Goal: Task Accomplishment & Management: Use online tool/utility

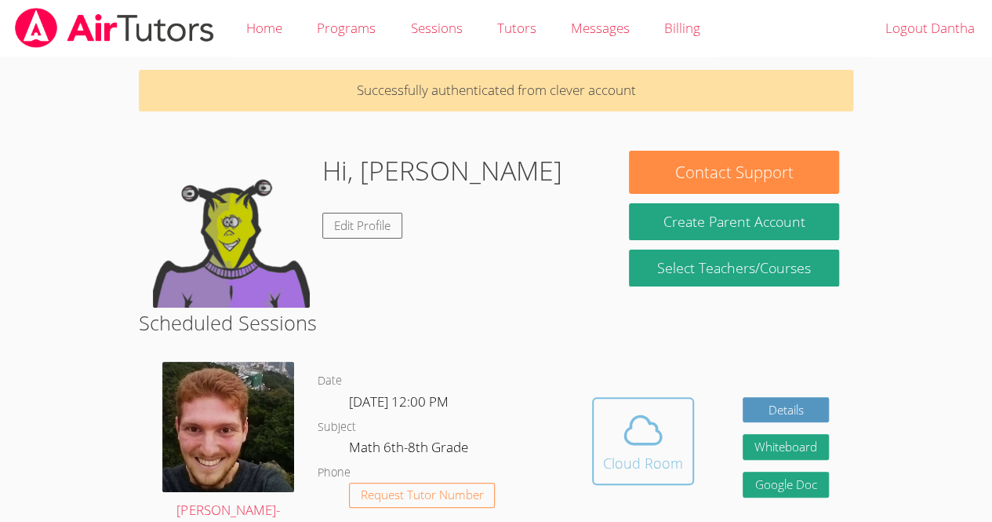
click at [650, 444] on icon at bounding box center [643, 430] width 36 height 27
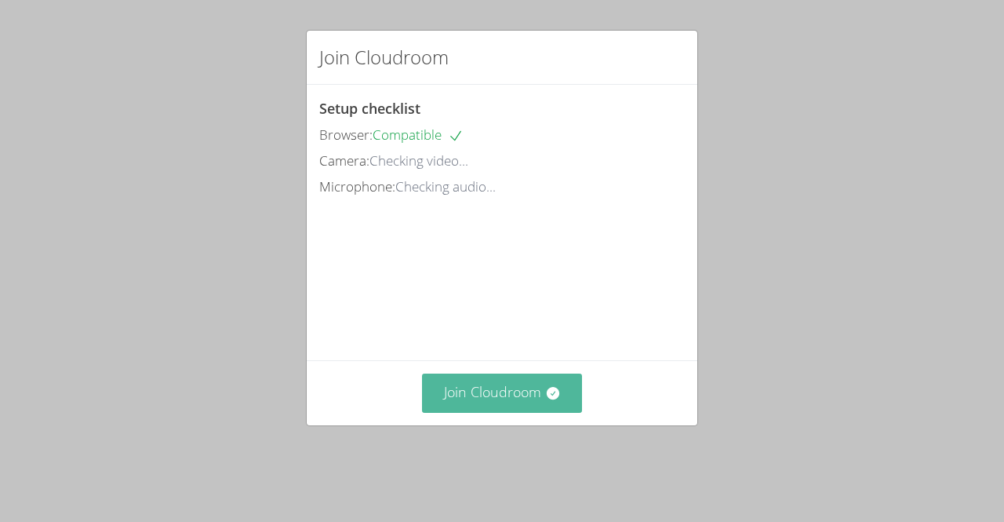
click at [533, 412] on button "Join Cloudroom" at bounding box center [502, 392] width 161 height 38
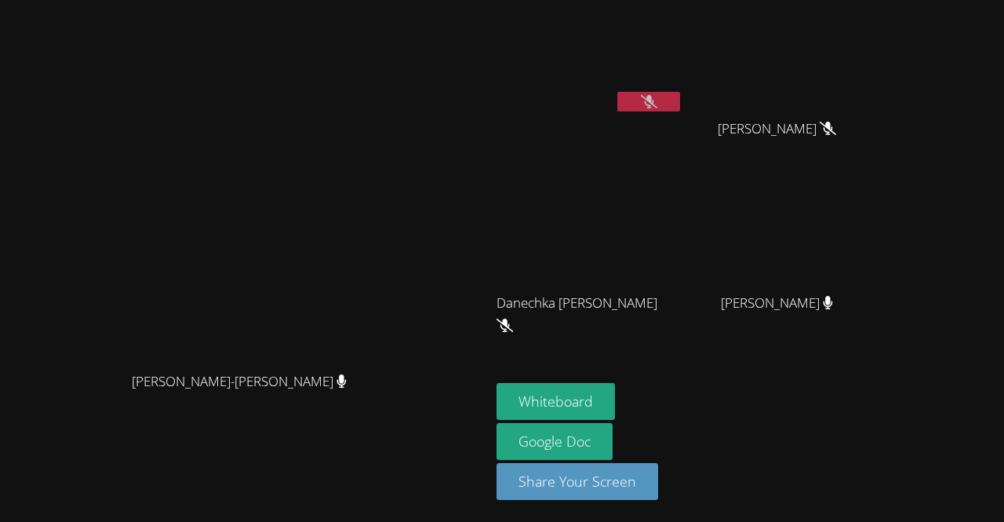
click at [680, 94] on button at bounding box center [648, 102] width 63 height 20
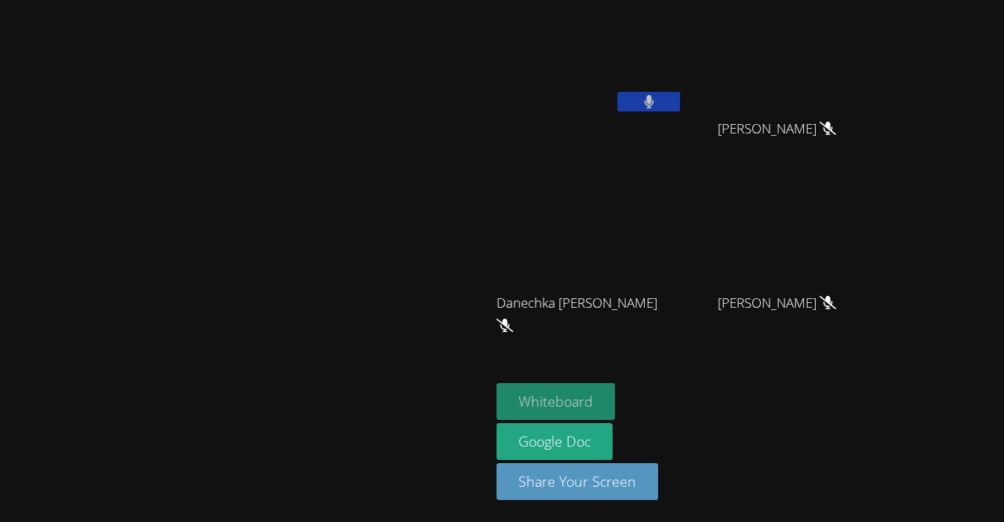
click at [615, 402] on button "Whiteboard" at bounding box center [556, 401] width 118 height 37
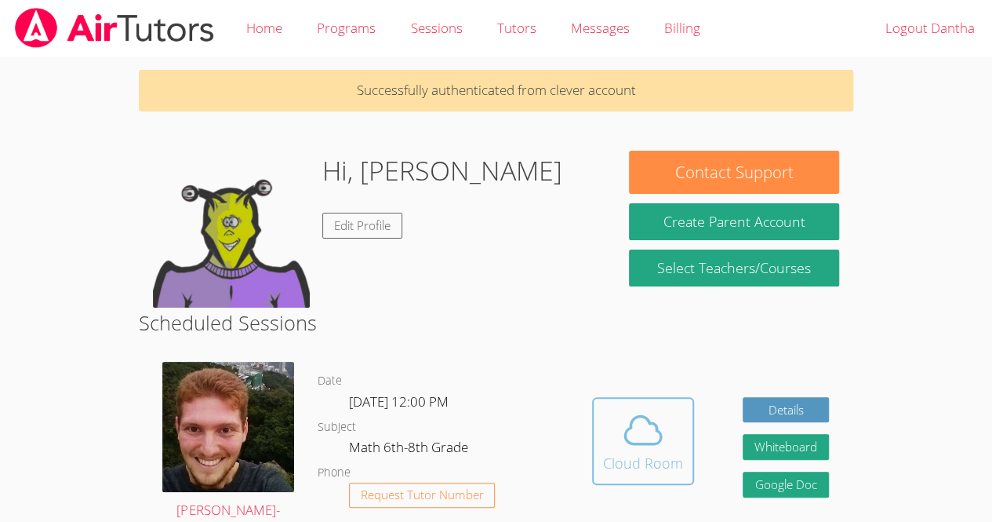
click at [670, 428] on span at bounding box center [643, 430] width 80 height 44
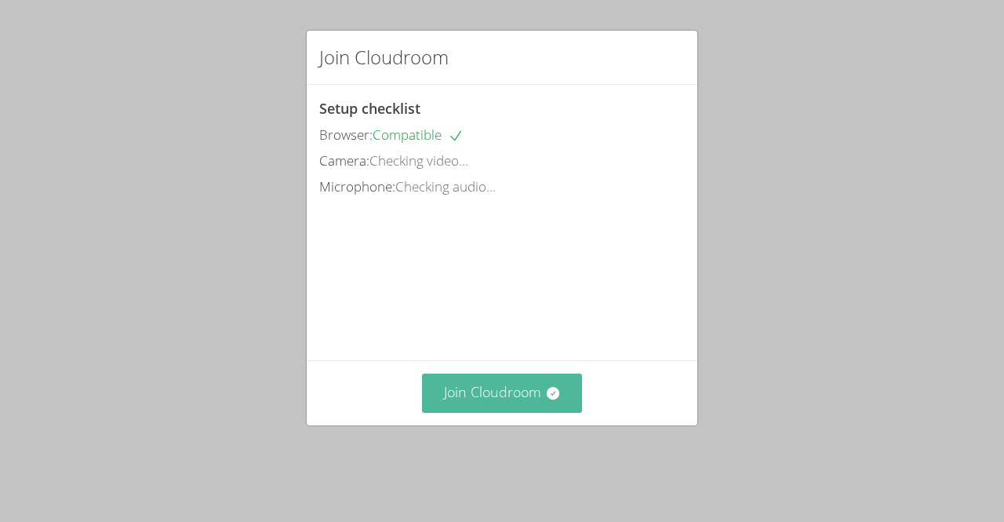
click at [485, 412] on button "Join Cloudroom" at bounding box center [502, 392] width 161 height 38
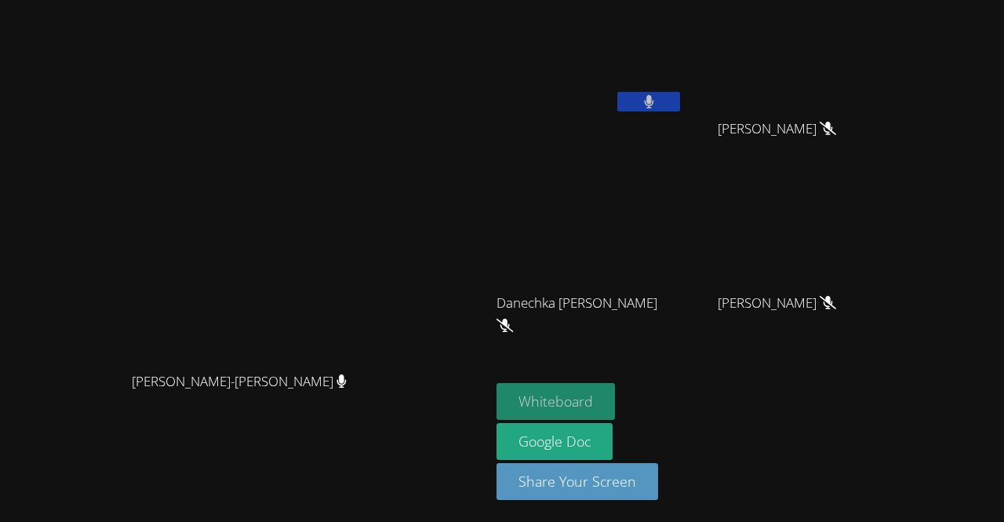
click at [615, 406] on button "Whiteboard" at bounding box center [556, 401] width 118 height 37
click at [680, 109] on button at bounding box center [648, 102] width 63 height 20
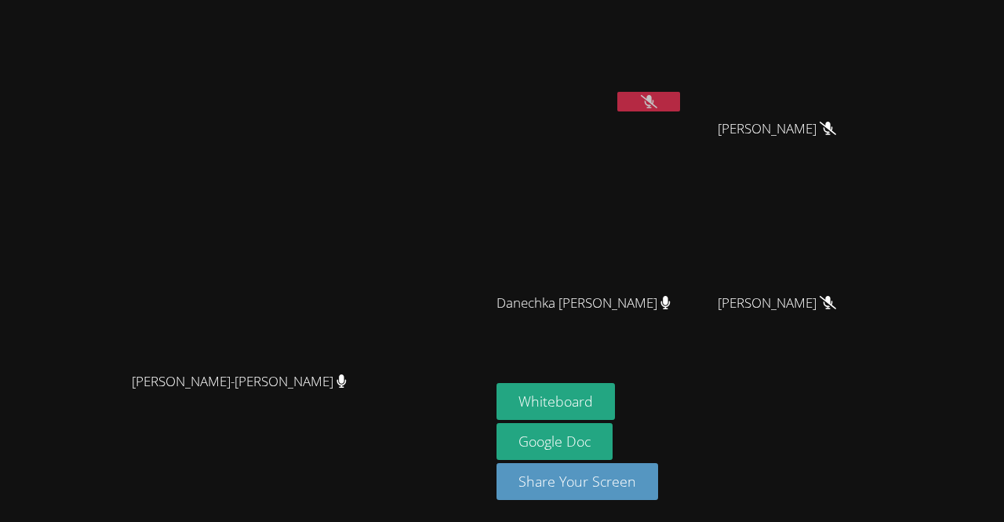
click at [680, 93] on button at bounding box center [648, 102] width 63 height 20
click at [654, 104] on icon at bounding box center [648, 101] width 9 height 13
click at [680, 98] on button at bounding box center [648, 102] width 63 height 20
click at [657, 104] on icon at bounding box center [649, 101] width 16 height 13
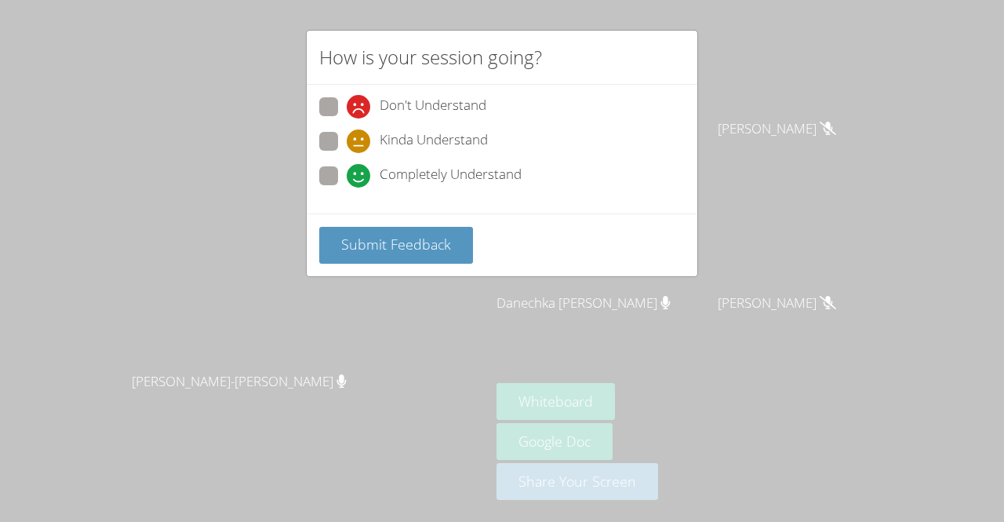
click at [455, 182] on span "Completely Understand" at bounding box center [451, 176] width 142 height 24
click at [360, 180] on input "Completely Understand" at bounding box center [353, 172] width 13 height 13
radio input "true"
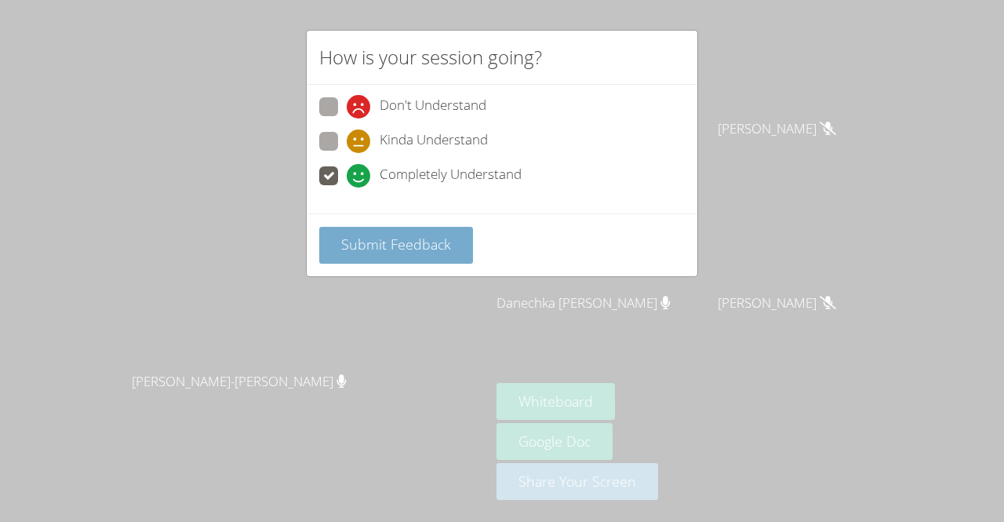
click at [449, 251] on button "Submit Feedback" at bounding box center [396, 245] width 154 height 37
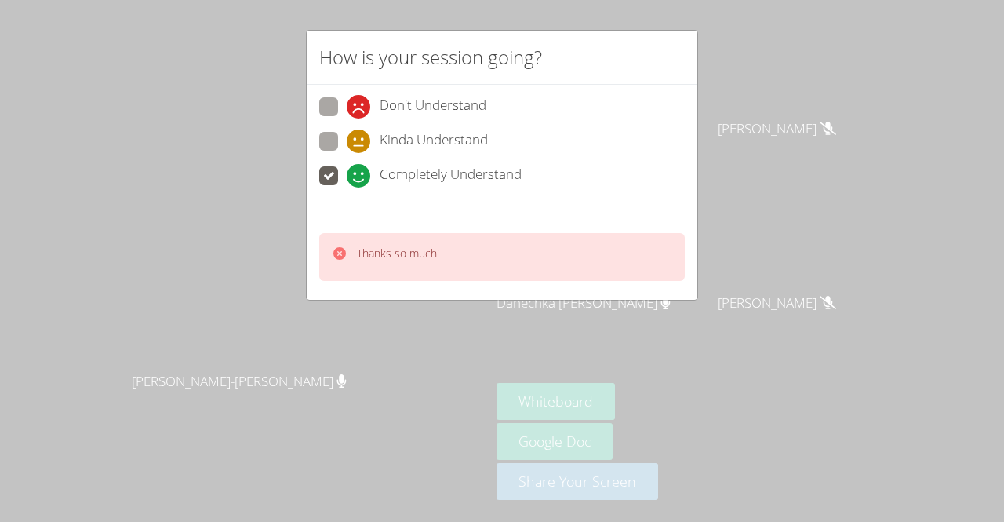
click at [774, 297] on div "How is your session going? Don't Understand Kinda Understand Completely Underst…" at bounding box center [502, 261] width 1004 height 522
